Goal: Register for event/course

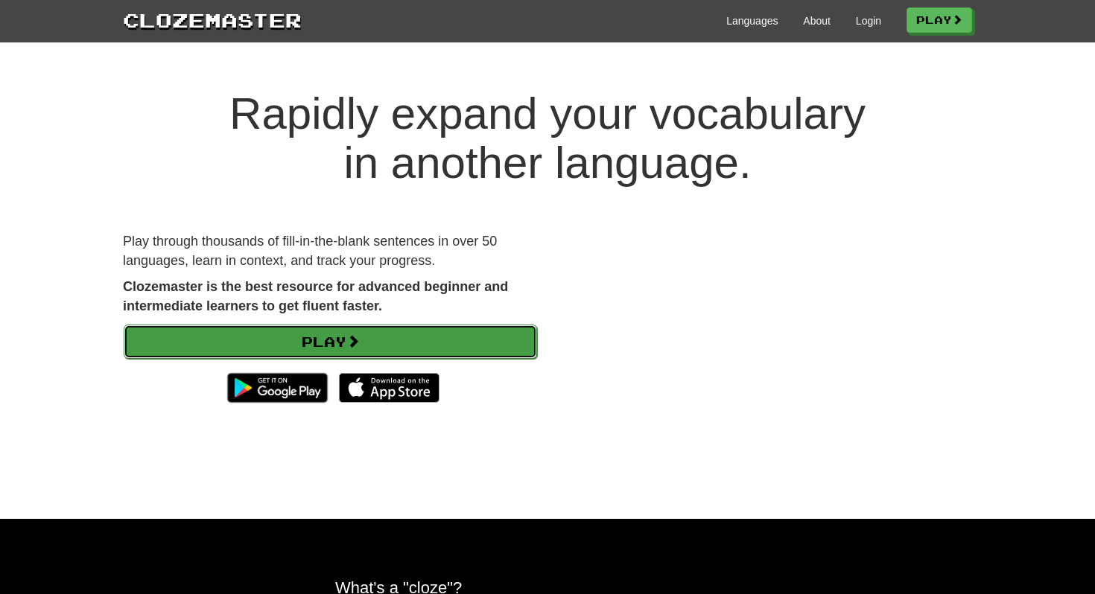
click at [375, 345] on link "Play" at bounding box center [330, 342] width 413 height 34
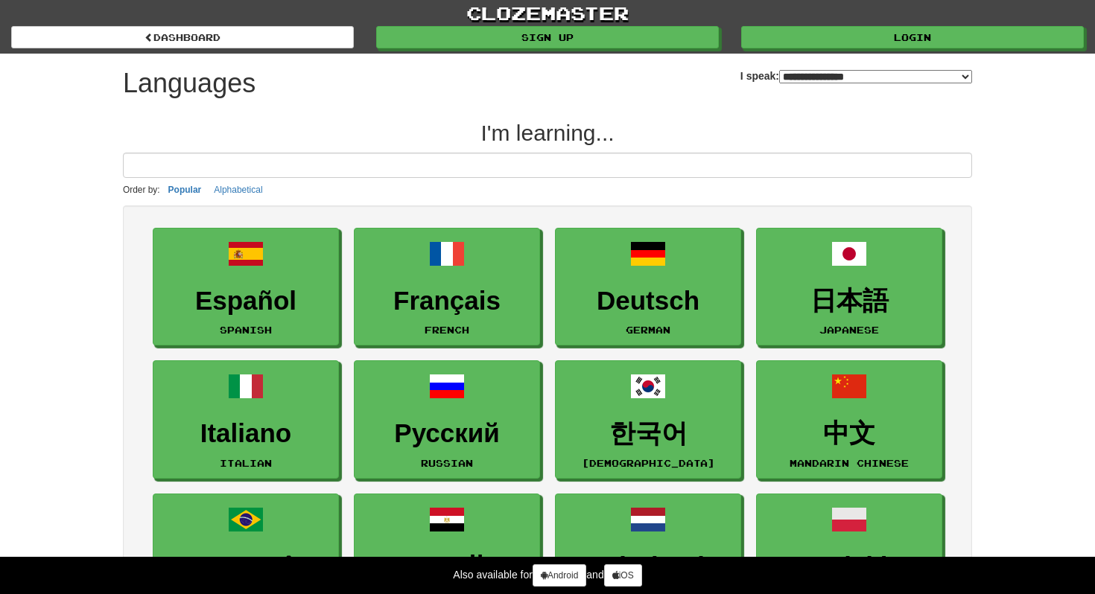
select select "*******"
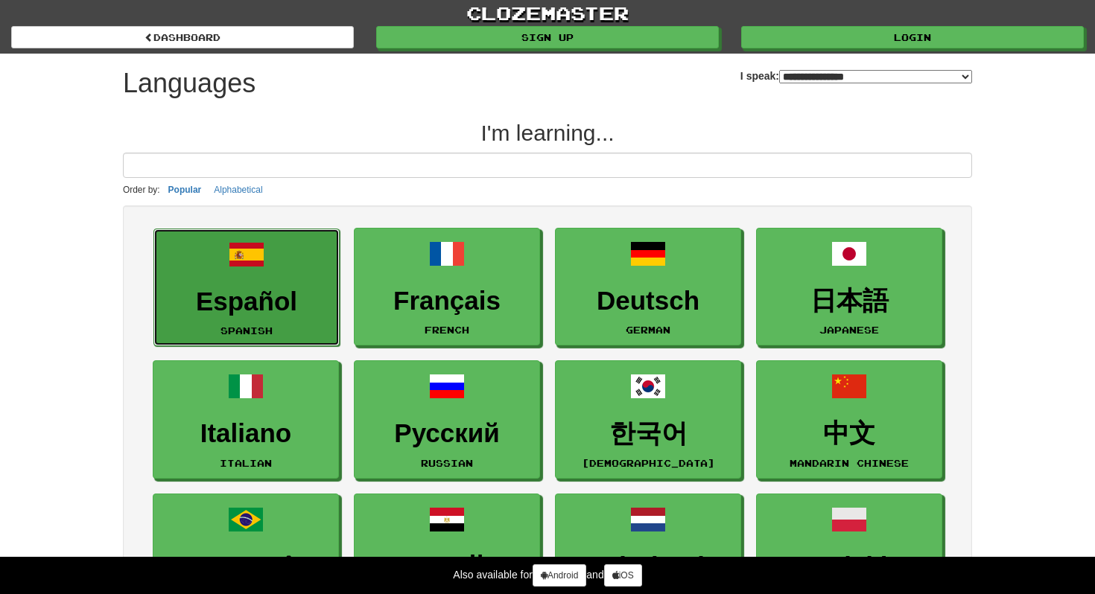
click at [291, 299] on h3 "Español" at bounding box center [247, 301] width 170 height 29
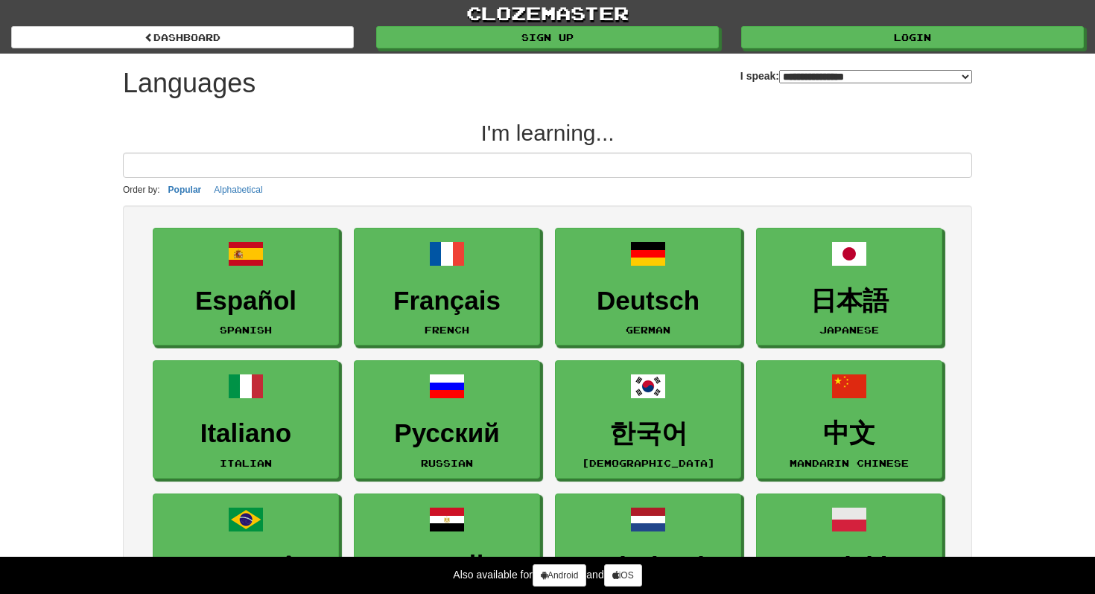
select select "*******"
